Goal: Transaction & Acquisition: Purchase product/service

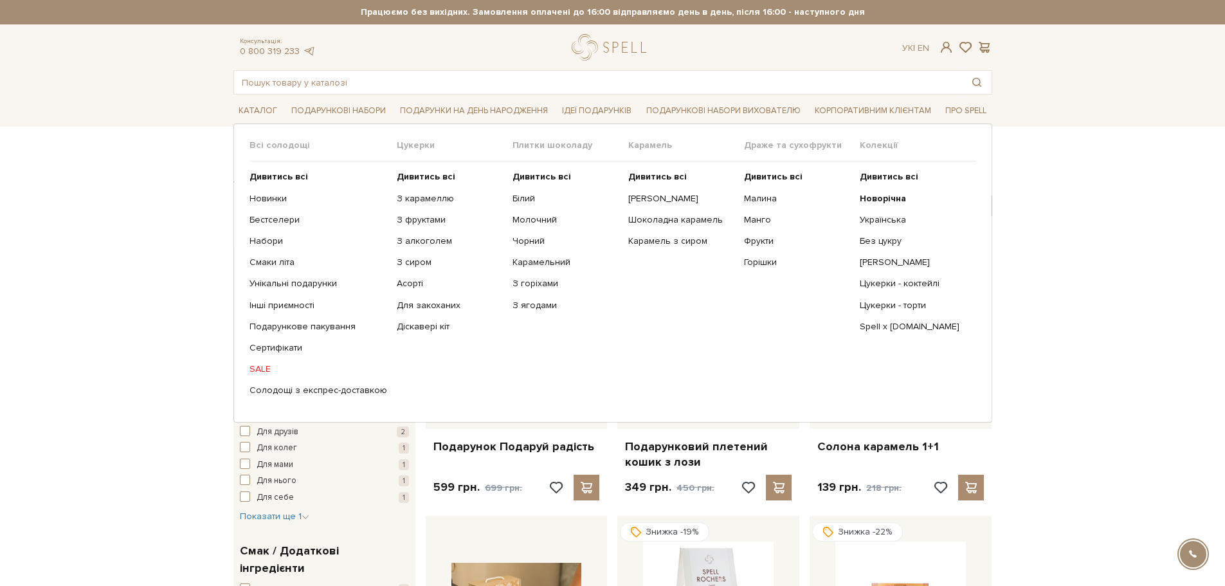
click at [257, 364] on link "SALE" at bounding box center [318, 369] width 138 height 12
